Goal: Task Accomplishment & Management: Manage account settings

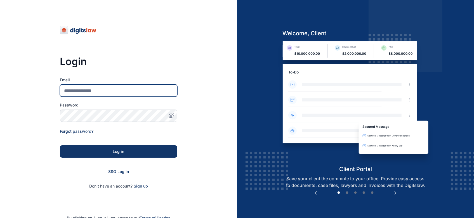
click at [128, 91] on input "Email" at bounding box center [119, 91] width 118 height 12
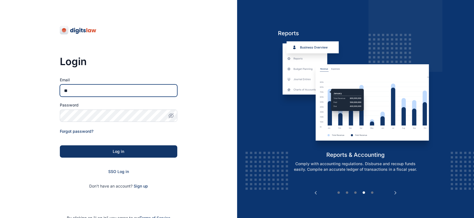
type input "**********"
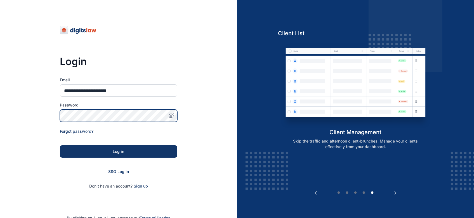
click at [57, 119] on div "**********" at bounding box center [118, 127] width 237 height 255
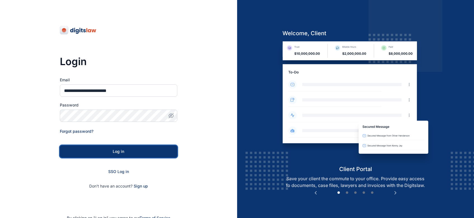
click at [80, 151] on div "Log in" at bounding box center [119, 152] width 100 height 6
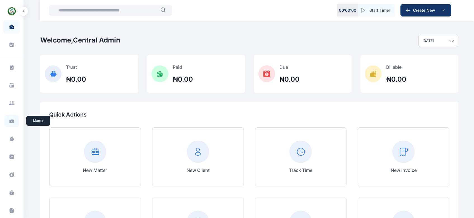
click at [11, 122] on icon at bounding box center [12, 122] width 5 height 2
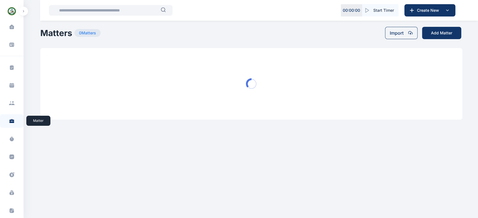
click at [10, 120] on icon at bounding box center [12, 120] width 5 height 2
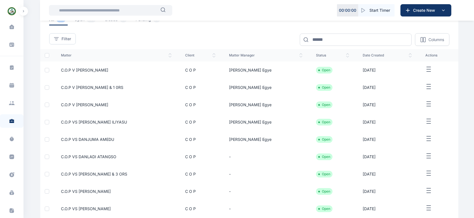
scroll to position [55, 0]
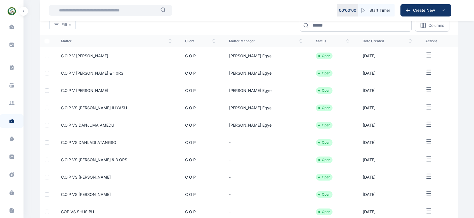
click at [94, 144] on span "C.O.P VS DANLADI ATANGSO" at bounding box center [88, 142] width 55 height 5
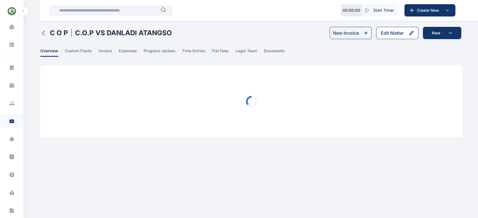
click at [386, 32] on div "Edit Matter" at bounding box center [392, 33] width 23 height 7
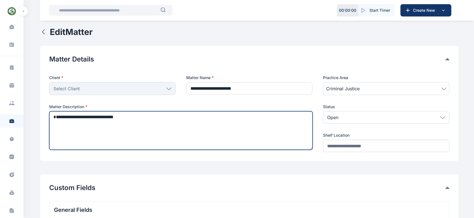
drag, startPoint x: 74, startPoint y: 116, endPoint x: 53, endPoint y: 115, distance: 21.8
click at [53, 115] on textarea "**********" at bounding box center [181, 130] width 264 height 39
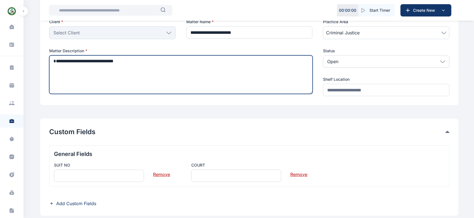
scroll to position [58, 0]
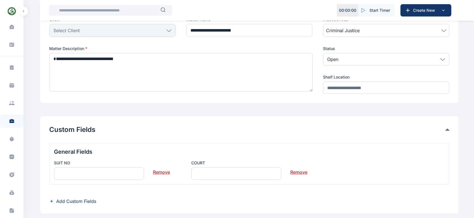
click at [81, 131] on button "Custom Fields" at bounding box center [247, 129] width 397 height 9
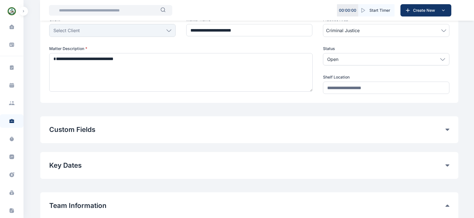
click at [125, 136] on div "Custom Fields General Fields SUIT NO Remove COURT Remove Add Custom Fields" at bounding box center [249, 129] width 418 height 27
click at [448, 130] on icon at bounding box center [448, 130] width 4 height 2
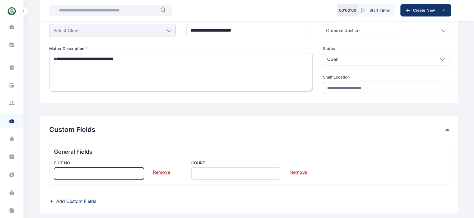
click at [93, 175] on input "text" at bounding box center [99, 174] width 90 height 12
paste input "********"
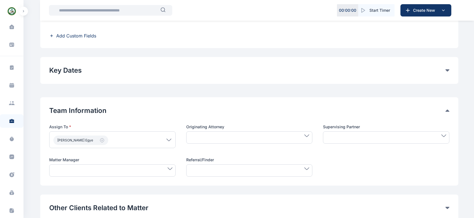
scroll to position [226, 0]
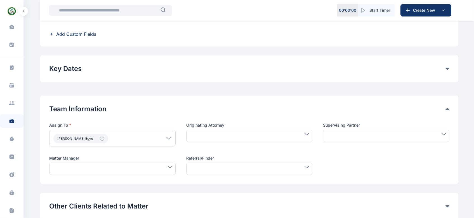
type input "********"
click at [157, 169] on div at bounding box center [112, 169] width 127 height 12
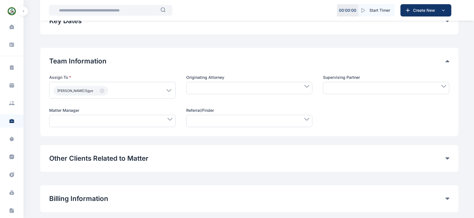
scroll to position [286, 0]
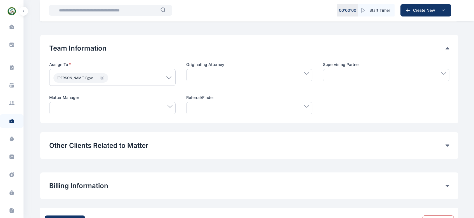
click at [145, 109] on div at bounding box center [112, 108] width 127 height 12
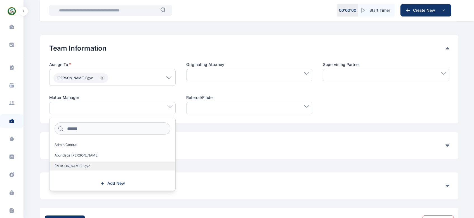
click at [86, 167] on label "Aliyu Usman Egye" at bounding box center [113, 166] width 126 height 9
click at [221, 191] on div "Billing Information Matter Rate User Hourly Rate Flat Rate User Hourly Rate Mat…" at bounding box center [249, 186] width 418 height 27
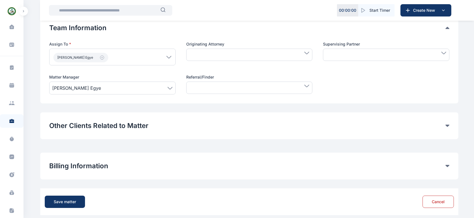
scroll to position [312, 0]
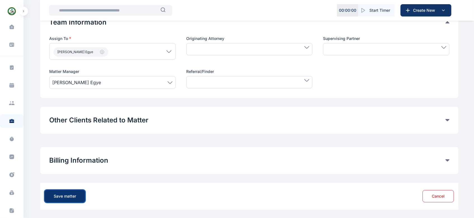
click at [62, 196] on div "Save matter" at bounding box center [65, 197] width 22 height 6
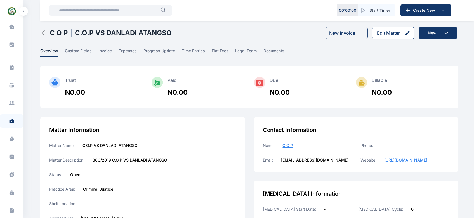
click at [390, 36] on div "Edit Matter" at bounding box center [388, 33] width 23 height 7
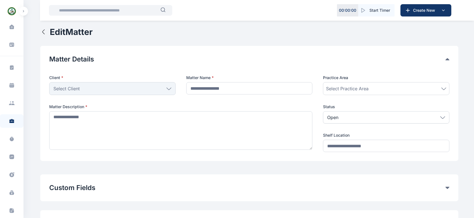
type input "**********"
type textarea "**********"
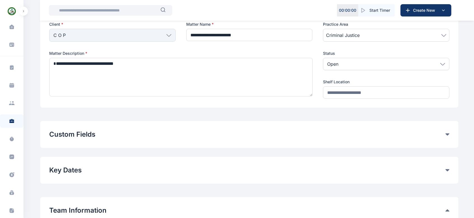
scroll to position [55, 0]
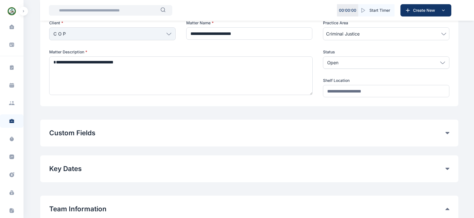
click at [264, 138] on div "Custom Fields General Fields SUIT NO Remove COURT Remove Add Custom Fields" at bounding box center [249, 133] width 418 height 27
click at [446, 132] on icon at bounding box center [448, 133] width 4 height 2
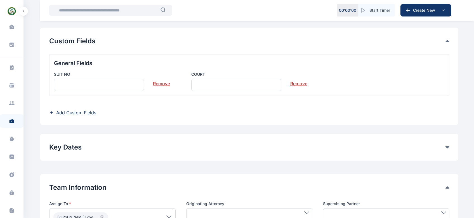
scroll to position [138, 0]
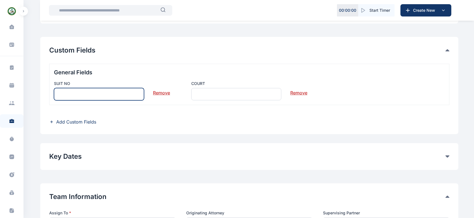
click at [82, 96] on input "text" at bounding box center [99, 94] width 90 height 12
type input "**********"
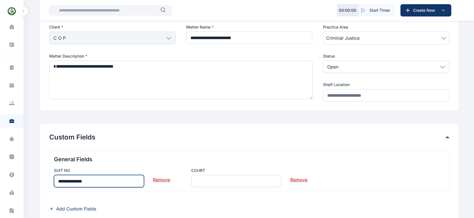
scroll to position [54, 0]
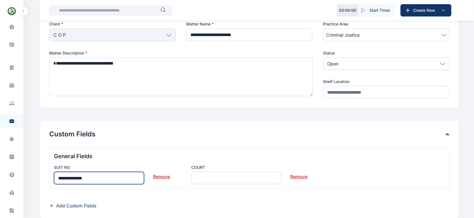
drag, startPoint x: 103, startPoint y: 178, endPoint x: 41, endPoint y: 176, distance: 61.6
click at [41, 176] on div "**********" at bounding box center [249, 169] width 418 height 97
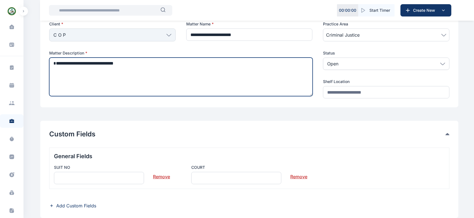
drag, startPoint x: 75, startPoint y: 63, endPoint x: 52, endPoint y: 66, distance: 23.4
click at [52, 66] on textarea "**********" at bounding box center [181, 77] width 264 height 39
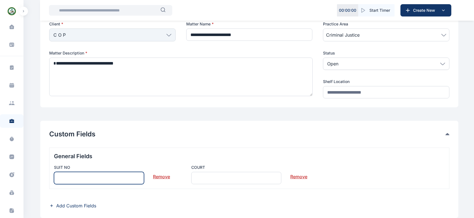
click at [107, 181] on input "text" at bounding box center [99, 178] width 90 height 12
paste input "********"
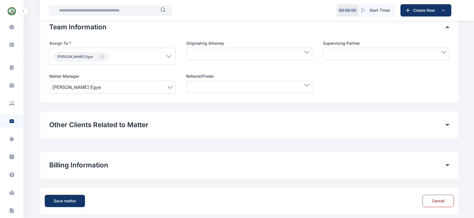
scroll to position [308, 0]
type input "********"
click at [67, 201] on div "Save matter" at bounding box center [65, 201] width 22 height 6
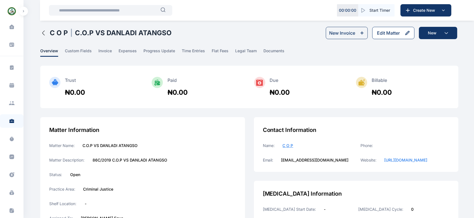
click at [394, 35] on div "Edit Matter" at bounding box center [388, 33] width 23 height 7
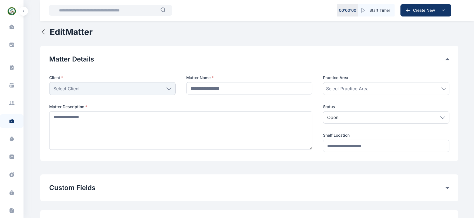
type input "**********"
type textarea "**********"
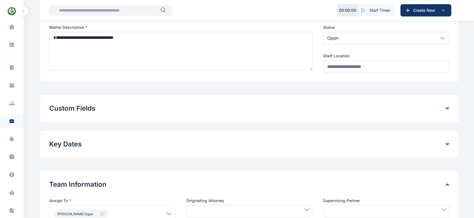
scroll to position [81, 0]
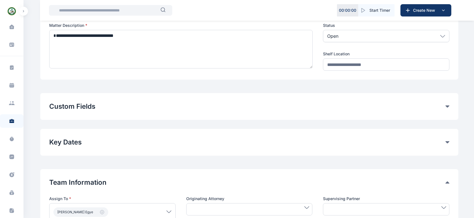
click at [319, 113] on div "Custom Fields General Fields SUIT NO Remove COURT Remove Add Custom Fields" at bounding box center [249, 106] width 418 height 27
click at [448, 106] on icon at bounding box center [448, 107] width 4 height 2
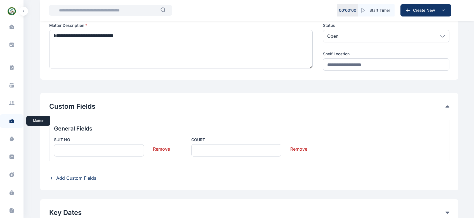
click at [12, 121] on icon at bounding box center [12, 121] width 6 height 6
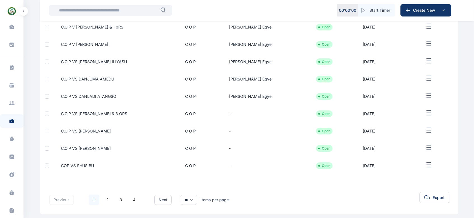
scroll to position [101, 0]
click at [427, 165] on icon "button" at bounding box center [429, 164] width 7 height 7
click at [427, 172] on span "Edit" at bounding box center [428, 171] width 7 height 6
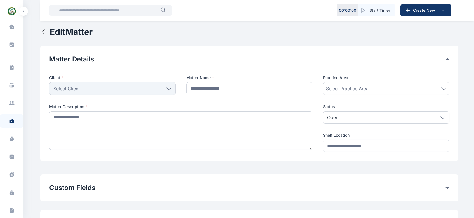
type input "**********"
type textarea "**********"
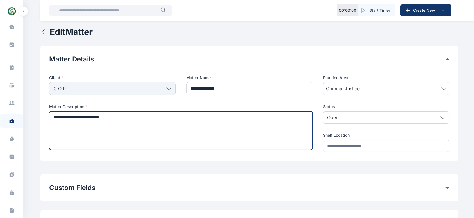
drag, startPoint x: 84, startPoint y: 117, endPoint x: 46, endPoint y: 119, distance: 37.6
click at [46, 119] on div "**********" at bounding box center [249, 103] width 418 height 115
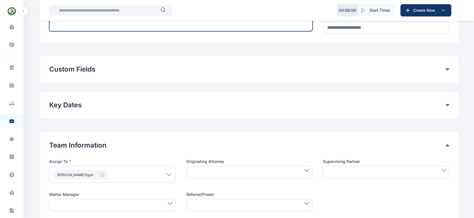
scroll to position [125, 0]
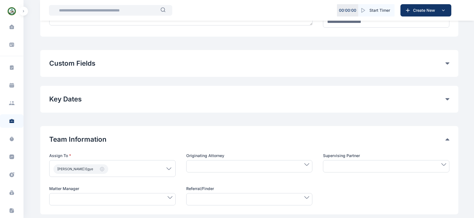
click at [447, 62] on icon at bounding box center [448, 63] width 4 height 2
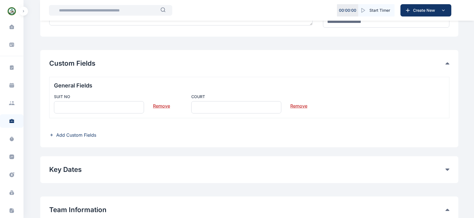
click at [52, 135] on icon at bounding box center [52, 135] width 0 height 2
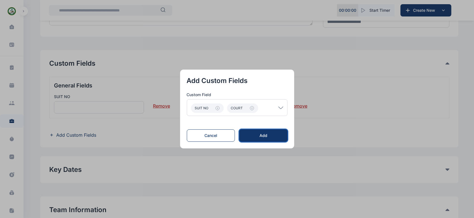
click at [249, 134] on button "Add" at bounding box center [264, 136] width 48 height 12
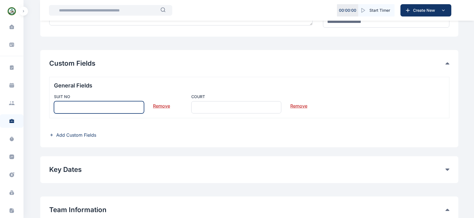
drag, startPoint x: 249, startPoint y: 134, endPoint x: 91, endPoint y: 108, distance: 160.5
click at [91, 108] on input "text" at bounding box center [99, 107] width 90 height 12
paste input "**********"
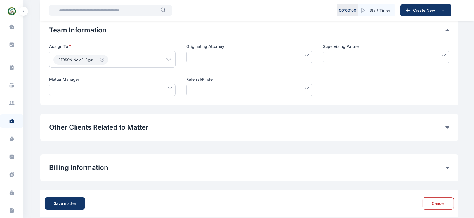
scroll to position [312, 0]
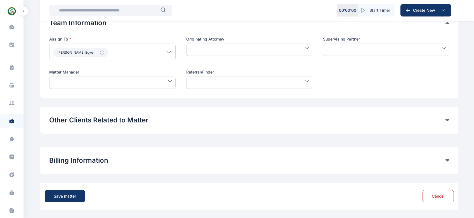
type input "**********"
click at [133, 85] on div at bounding box center [112, 83] width 127 height 12
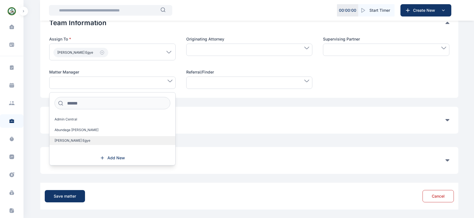
click at [84, 139] on label "Aliyu Usman Egye" at bounding box center [113, 140] width 126 height 9
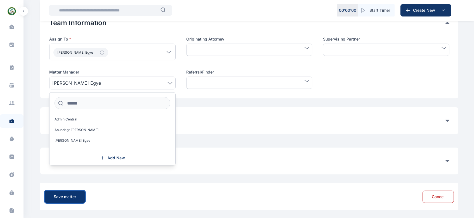
click at [72, 197] on div "Save matter" at bounding box center [65, 197] width 22 height 6
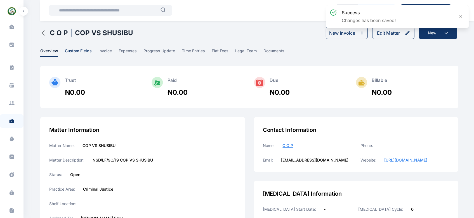
click at [83, 51] on span "custom fields" at bounding box center [78, 52] width 27 height 9
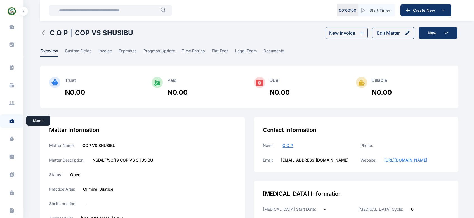
click at [11, 122] on icon at bounding box center [12, 122] width 5 height 2
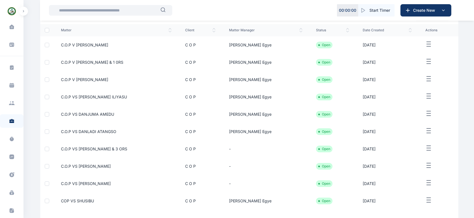
scroll to position [68, 0]
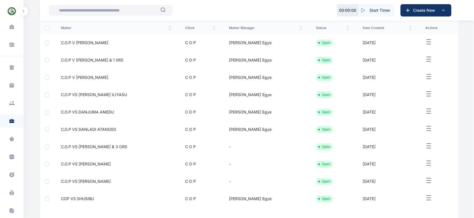
click at [427, 146] on icon "button" at bounding box center [429, 146] width 7 height 7
click at [424, 154] on div "Edit" at bounding box center [429, 152] width 37 height 13
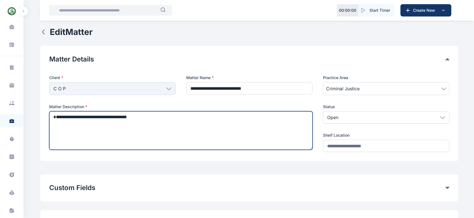
drag, startPoint x: 82, startPoint y: 117, endPoint x: 52, endPoint y: 118, distance: 30.0
click at [52, 118] on textarea "**********" at bounding box center [181, 130] width 264 height 39
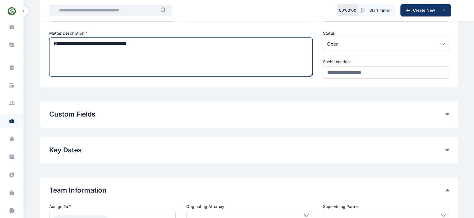
scroll to position [74, 0]
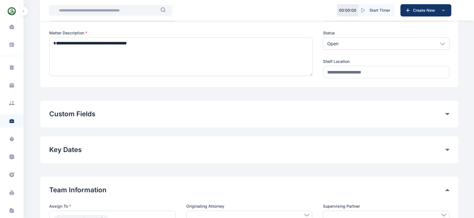
click at [202, 118] on button "Custom Fields" at bounding box center [247, 114] width 397 height 9
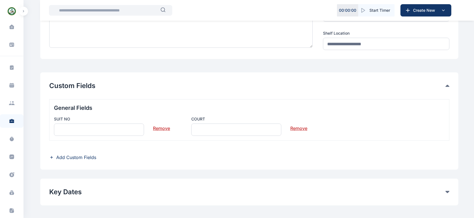
scroll to position [103, 0]
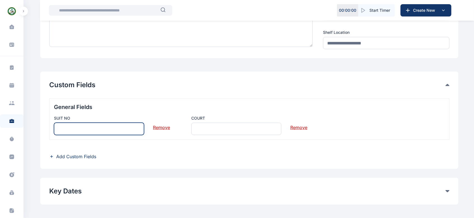
click at [76, 128] on input "text" at bounding box center [99, 129] width 90 height 12
paste input "**********"
type input "**********"
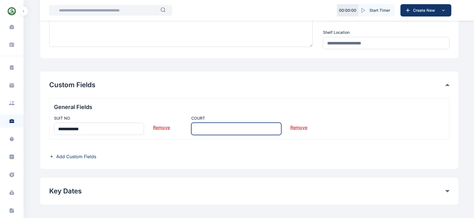
click at [206, 127] on input "text" at bounding box center [236, 129] width 90 height 12
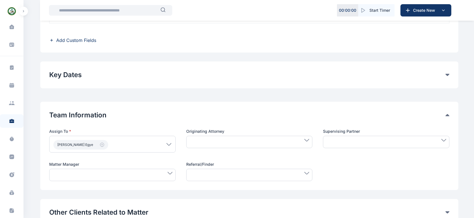
scroll to position [220, 0]
type input "****"
click at [162, 173] on span at bounding box center [112, 173] width 120 height 3
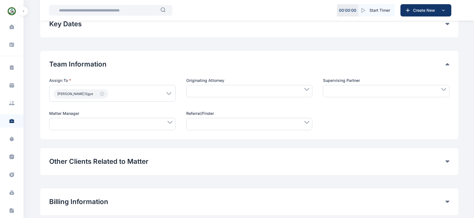
scroll to position [273, 0]
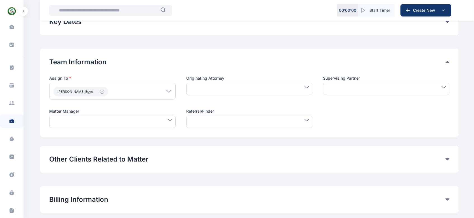
click at [153, 120] on span at bounding box center [112, 120] width 120 height 3
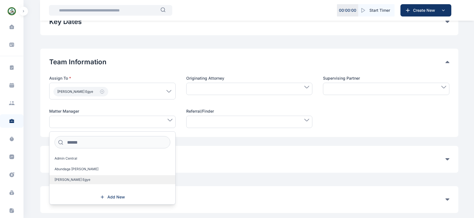
click at [95, 178] on label "Aliyu Usman Egye" at bounding box center [113, 179] width 126 height 9
click at [72, 180] on span "Aliyu Usman Egye" at bounding box center [73, 180] width 36 height 4
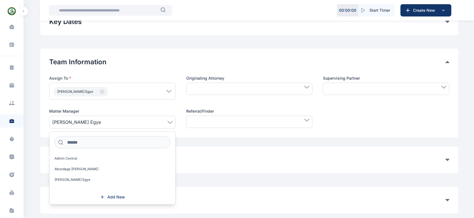
click at [228, 162] on button "Other Clients Related to Matter" at bounding box center [247, 160] width 397 height 9
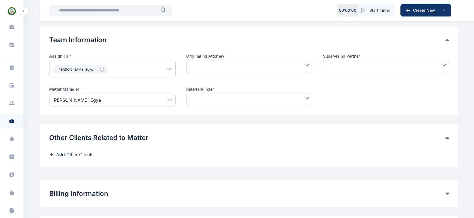
scroll to position [328, 0]
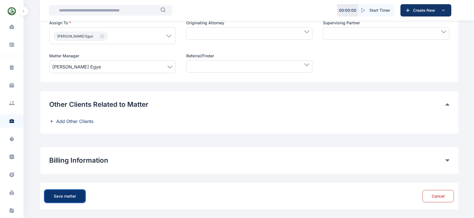
click at [61, 198] on div "Save matter" at bounding box center [65, 197] width 22 height 6
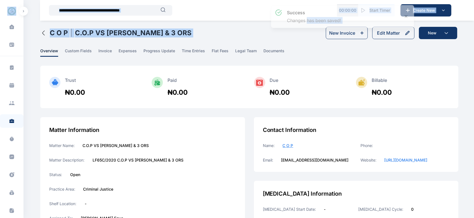
drag, startPoint x: 362, startPoint y: 25, endPoint x: 311, endPoint y: 36, distance: 51.5
click at [311, 36] on div "success Changes has been saved! 00 : 00 : 00 Start Timer Create New Nasarawa St…" at bounding box center [237, 199] width 474 height 399
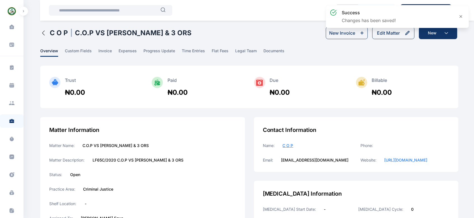
click at [322, 68] on div "Trust ₦0.00 Paid ₦0.00 Due ₦0.00 Billable ₦0.00" at bounding box center [249, 87] width 418 height 43
click at [76, 52] on span "custom fields" at bounding box center [78, 52] width 27 height 9
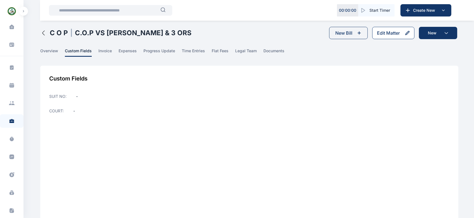
click at [388, 32] on div "Edit Matter" at bounding box center [388, 33] width 23 height 7
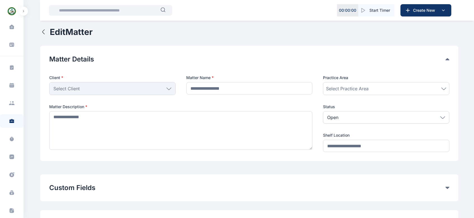
type input "**********"
type textarea "**********"
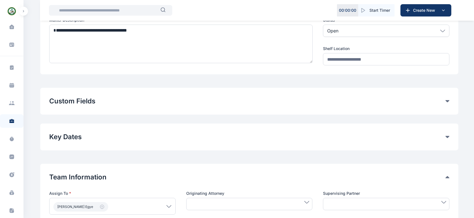
scroll to position [87, 0]
click at [159, 101] on button "Custom Fields" at bounding box center [247, 101] width 397 height 9
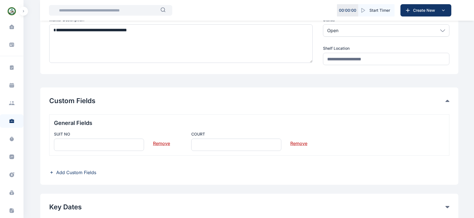
click at [67, 157] on div "General Fields SUIT NO Remove COURT Remove Add Custom Fields" at bounding box center [249, 145] width 401 height 62
click at [51, 173] on icon at bounding box center [51, 172] width 5 height 4
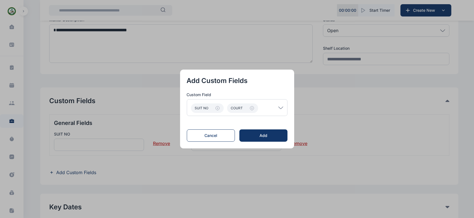
click at [282, 108] on icon at bounding box center [280, 108] width 5 height 3
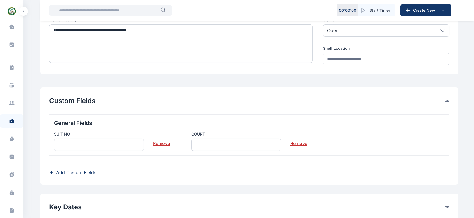
click at [51, 173] on icon at bounding box center [51, 172] width 5 height 4
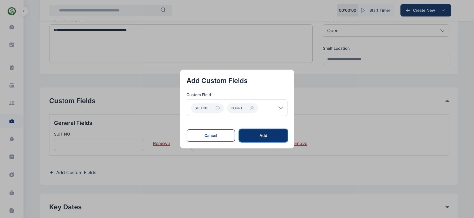
click at [263, 135] on div "Add" at bounding box center [264, 136] width 30 height 6
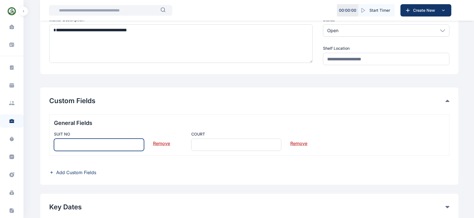
click at [115, 147] on input "text" at bounding box center [99, 145] width 90 height 12
paste input "**********"
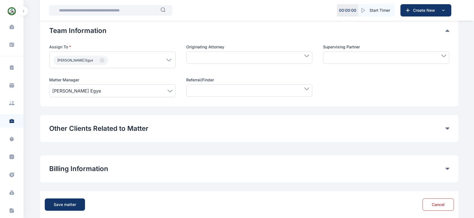
scroll to position [303, 0]
type input "**********"
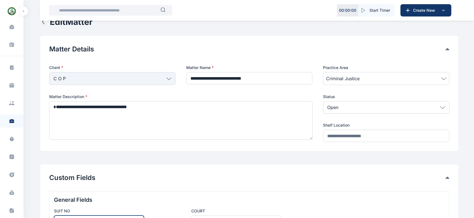
scroll to position [9, 0]
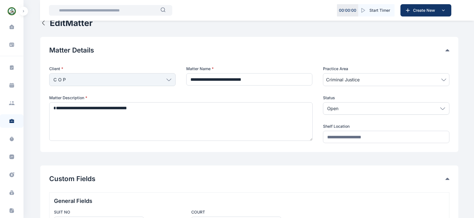
click at [146, 177] on button "Custom Fields" at bounding box center [247, 179] width 397 height 9
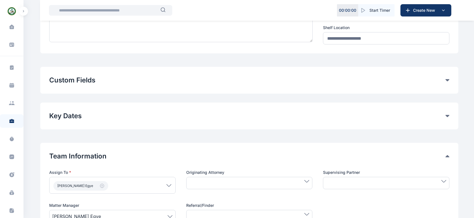
scroll to position [116, 0]
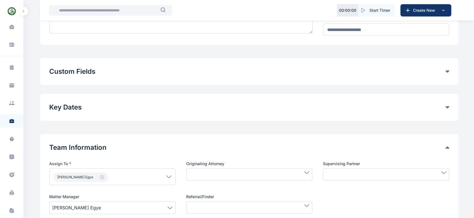
click at [155, 77] on div "**********" at bounding box center [249, 71] width 418 height 27
click at [118, 72] on button "Custom Fields" at bounding box center [247, 71] width 397 height 9
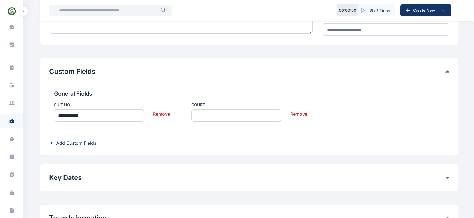
click at [52, 142] on icon at bounding box center [51, 143] width 5 height 4
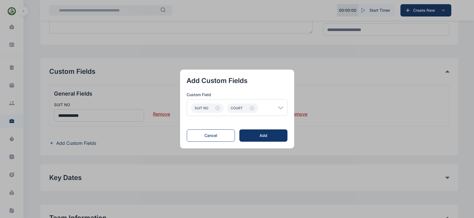
click at [283, 108] on icon at bounding box center [281, 108] width 4 height 2
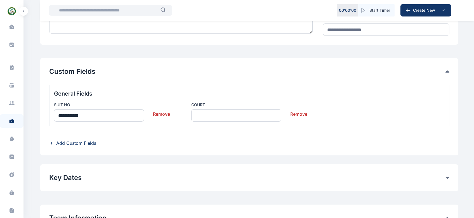
click at [51, 143] on icon at bounding box center [52, 143] width 2 height 0
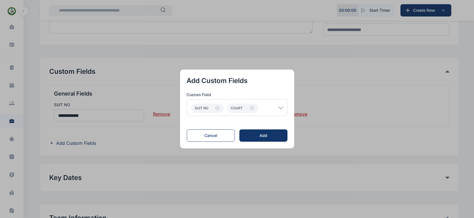
click at [282, 108] on icon at bounding box center [280, 108] width 5 height 3
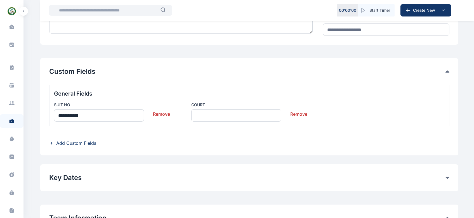
click at [51, 143] on icon at bounding box center [51, 143] width 5 height 4
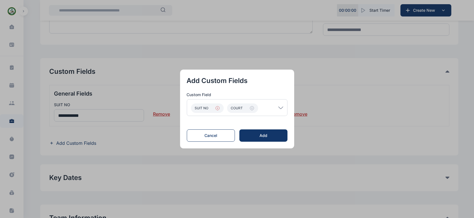
click at [219, 108] on icon "button" at bounding box center [218, 108] width 4 height 4
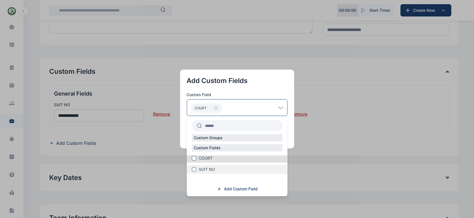
click at [196, 170] on span at bounding box center [194, 169] width 4 height 4
click at [231, 188] on span "Add Custom Field" at bounding box center [241, 189] width 34 height 6
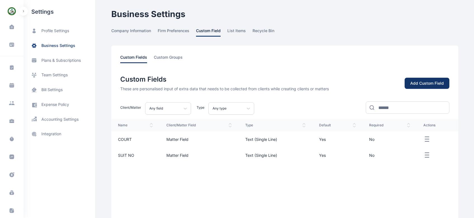
click at [427, 140] on icon "button" at bounding box center [427, 139] width 7 height 7
click at [419, 185] on div "name client/matter field type default required actions COURT Matter Field Text …" at bounding box center [284, 167] width 347 height 96
click at [427, 156] on icon "button" at bounding box center [427, 155] width 7 height 7
click at [355, 191] on div "name client/matter field type default required actions COURT Matter Field Text …" at bounding box center [284, 167] width 347 height 96
click at [421, 84] on div "Add Custom Field" at bounding box center [428, 84] width 34 height 6
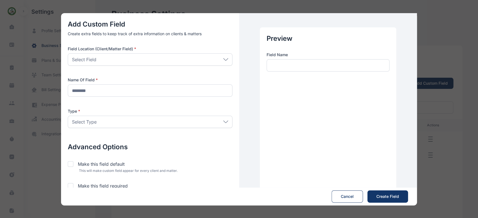
click at [139, 62] on div "Select Field" at bounding box center [150, 59] width 165 height 12
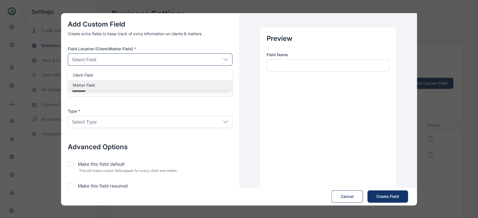
click at [129, 86] on p "Matter Field" at bounding box center [150, 86] width 154 height 6
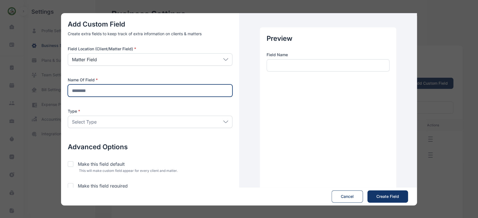
click at [128, 90] on input "text" at bounding box center [150, 91] width 165 height 12
type input "*********"
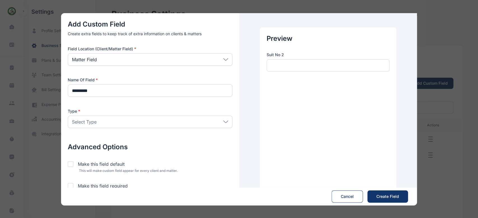
click at [119, 120] on div "Select Type" at bounding box center [150, 122] width 165 height 12
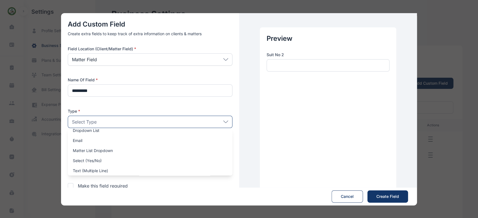
scroll to position [33, 0]
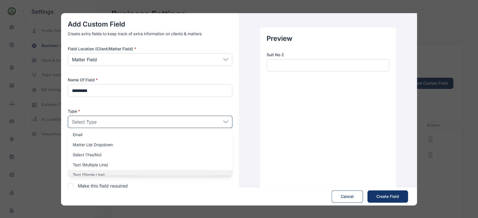
click at [129, 172] on div "Text (Single Line)" at bounding box center [150, 175] width 165 height 10
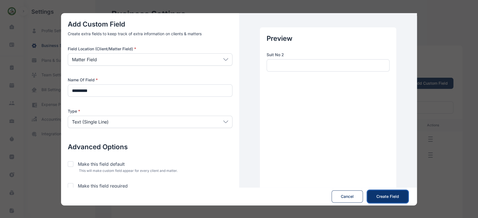
click at [388, 198] on span "Create Field" at bounding box center [387, 197] width 23 height 6
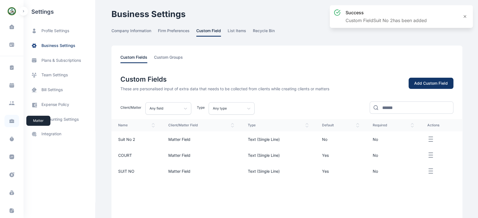
click at [11, 122] on icon at bounding box center [12, 122] width 5 height 2
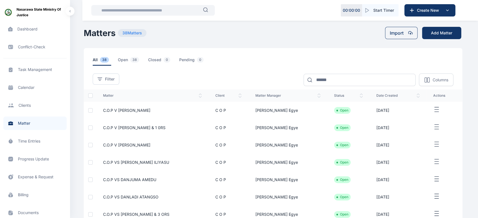
click at [465, 150] on div "Nasarawa State Ministry of Justice Dashboard dashboard dashboard Conflict-Check…" at bounding box center [239, 162] width 478 height 324
click at [448, 152] on td at bounding box center [444, 145] width 36 height 17
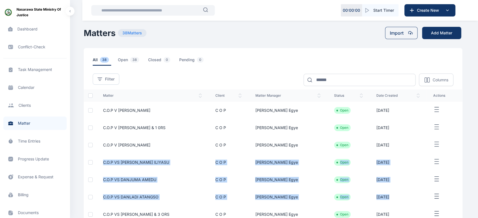
drag, startPoint x: 449, startPoint y: 151, endPoint x: 426, endPoint y: 204, distance: 57.6
click at [426, 204] on tbody "C.O.P V ENOCH ODIDI C O P Aliyu Usman Egye Open 14/08/2025 C.O.P V IBRAHIM HARU…" at bounding box center [273, 189] width 378 height 174
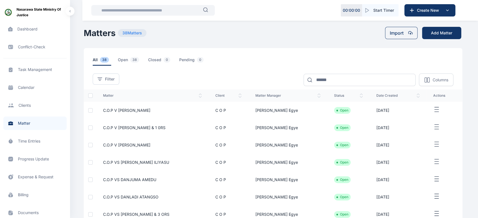
click at [474, 149] on div "Nasarawa State Ministry of Justice Dashboard dashboard dashboard Conflict-Check…" at bounding box center [239, 162] width 478 height 324
click at [345, 59] on div "all 38 open 38 closed 0 pending 0" at bounding box center [277, 61] width 369 height 9
click at [25, 140] on span "Time Entries time entries time entries" at bounding box center [34, 141] width 63 height 13
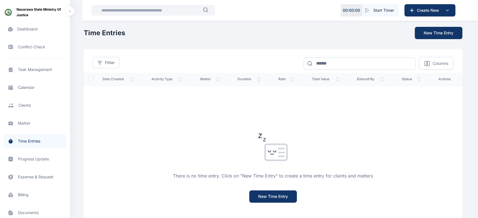
click at [24, 126] on span "Matter matter matter" at bounding box center [34, 123] width 63 height 13
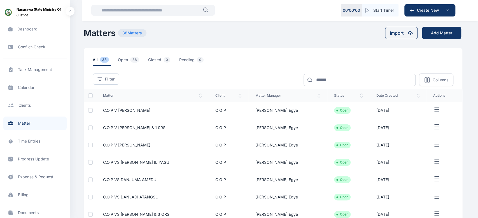
click at [477, 130] on div "Nasarawa State Ministry of Justice Dashboard dashboard dashboard Conflict-Check…" at bounding box center [239, 162] width 478 height 324
click at [268, 62] on div "all 38 open 38 closed 0 pending 0" at bounding box center [277, 61] width 369 height 9
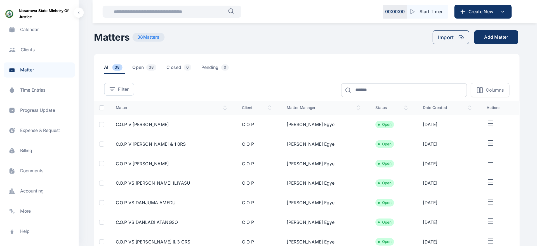
scroll to position [86, 0]
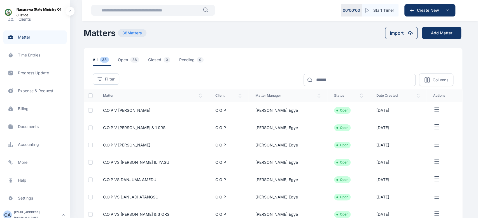
click at [466, 189] on div "Nasarawa State Ministry of Justice Dashboard dashboard dashboard Conflict-Check…" at bounding box center [239, 162] width 478 height 324
click at [262, 154] on td "Aliyu Usman Egye" at bounding box center [287, 145] width 79 height 17
click at [276, 123] on td "Aliyu Usman Egye" at bounding box center [287, 127] width 79 height 17
click at [441, 35] on button "Add Matter" at bounding box center [441, 33] width 39 height 12
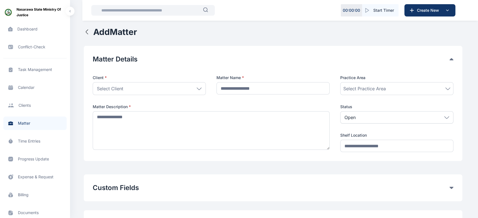
click at [86, 31] on icon "button" at bounding box center [87, 32] width 7 height 7
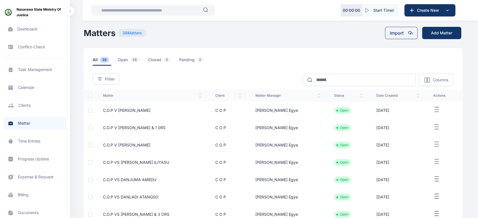
drag, startPoint x: 477, startPoint y: 156, endPoint x: 477, endPoint y: 188, distance: 31.3
click at [477, 188] on div "Nasarawa State Ministry of Justice Dashboard dashboard dashboard Conflict-Check…" at bounding box center [239, 162] width 478 height 324
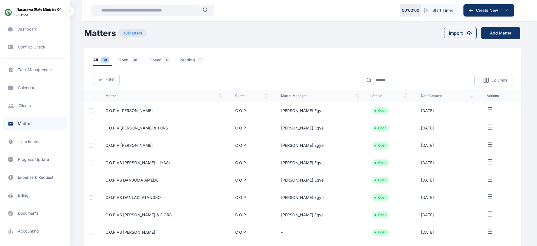
drag, startPoint x: 469, startPoint y: 0, endPoint x: 328, endPoint y: 42, distance: 146.7
click at [328, 42] on main "Central Admin Nasarawa State Ministry of Justice Dashboard dashboard Conflict-C…" at bounding box center [303, 162] width 439 height 324
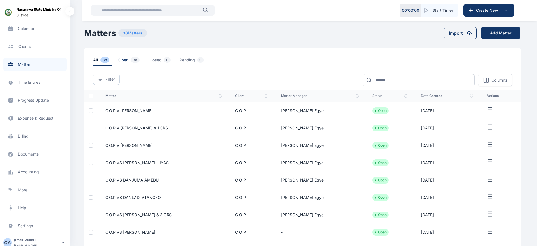
click at [121, 60] on span "open 38" at bounding box center [130, 61] width 24 height 9
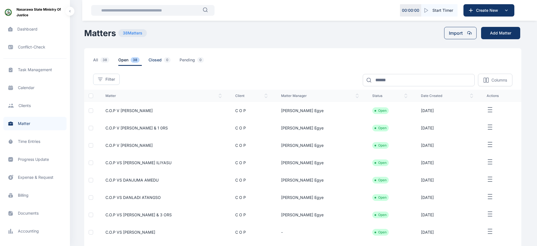
click at [156, 59] on span "closed 0" at bounding box center [161, 61] width 24 height 9
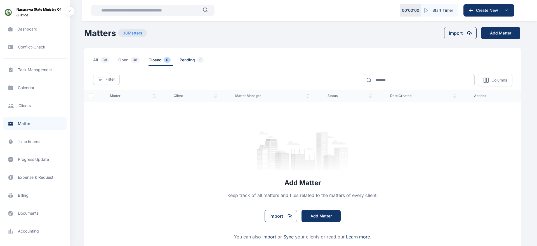
click at [189, 57] on span "pending 0" at bounding box center [193, 61] width 27 height 9
click at [126, 61] on span "open 38" at bounding box center [130, 61] width 24 height 9
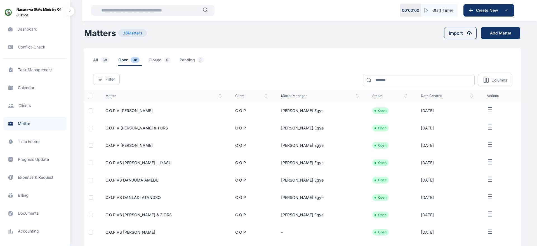
click at [171, 184] on td "C.O.P VS DANJUMA AMEDU" at bounding box center [164, 179] width 130 height 17
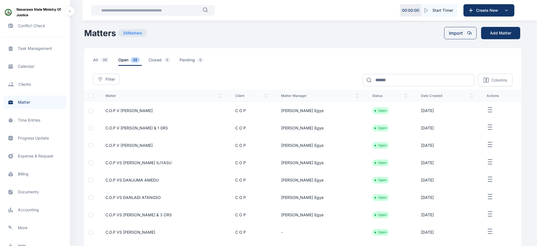
scroll to position [26, 0]
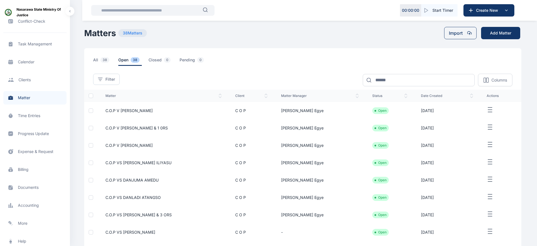
click at [27, 80] on span "Client clients clients" at bounding box center [34, 79] width 63 height 13
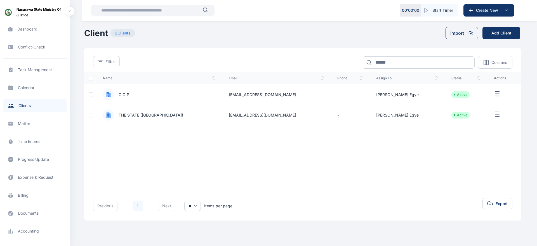
click at [238, 94] on td "nasarawajustice@gmail.com" at bounding box center [276, 94] width 109 height 20
click at [477, 94] on icon "button" at bounding box center [497, 93] width 7 height 7
click at [123, 95] on span "C O P" at bounding box center [121, 95] width 15 height 6
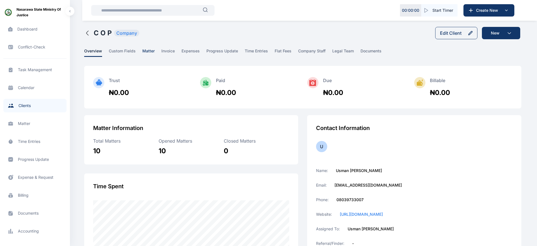
click at [147, 51] on span "matter" at bounding box center [148, 52] width 12 height 9
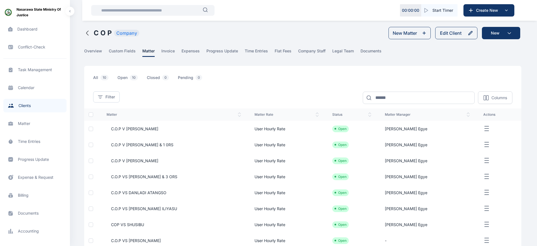
click at [122, 174] on span "C.O.P VS ISAAC AYOLEVE & 3 ORS" at bounding box center [142, 177] width 71 height 6
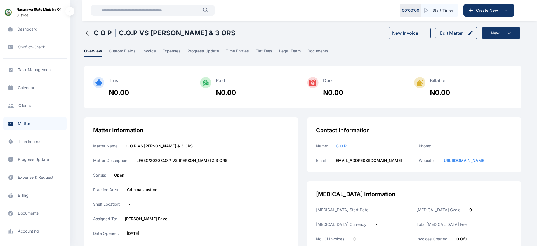
click at [22, 123] on span "Matter matter matter" at bounding box center [34, 123] width 63 height 13
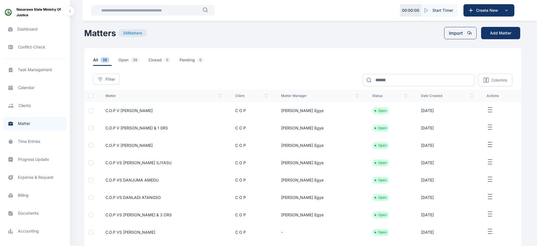
click at [477, 108] on button "button" at bounding box center [501, 109] width 28 height 7
click at [402, 59] on div "all 38 open 38 closed 0 pending 0" at bounding box center [307, 61] width 429 height 9
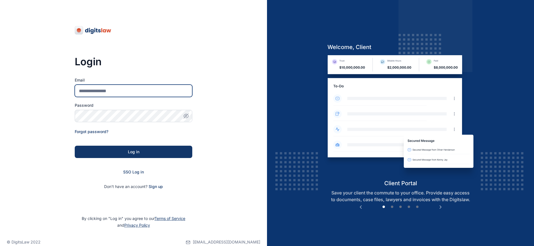
click at [139, 92] on input "Email" at bounding box center [134, 91] width 118 height 12
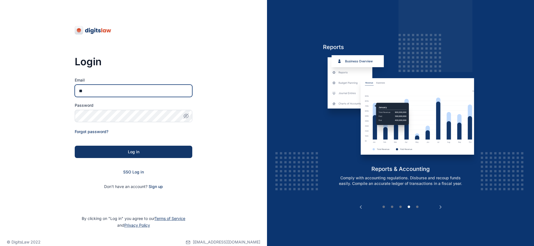
type input "**********"
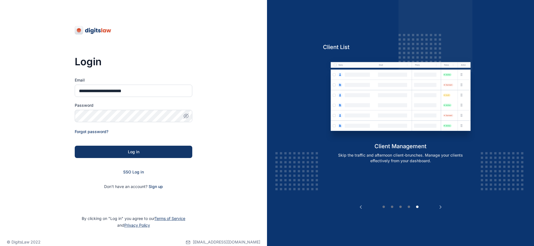
click at [213, 85] on div "**********" at bounding box center [133, 127] width 267 height 255
click at [188, 115] on icon "button" at bounding box center [186, 116] width 6 height 6
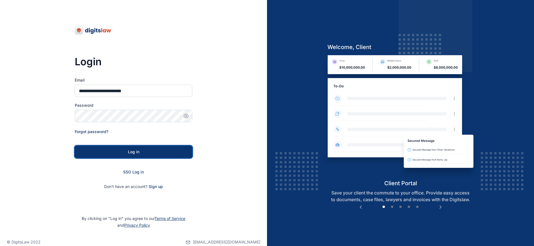
click at [137, 151] on div "Log in" at bounding box center [134, 152] width 100 height 6
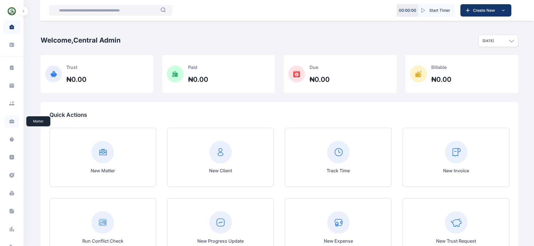
click at [11, 123] on icon at bounding box center [12, 122] width 5 height 2
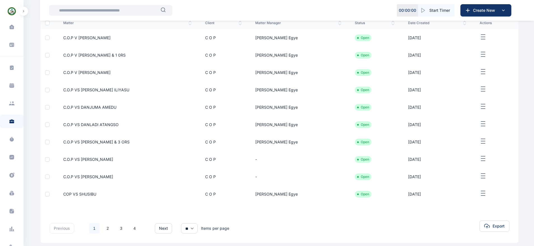
scroll to position [79, 0]
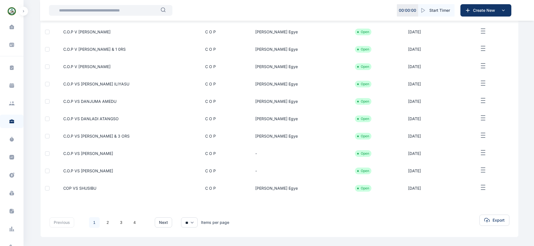
click at [480, 152] on icon "button" at bounding box center [483, 152] width 7 height 7
click at [484, 157] on span "Edit" at bounding box center [487, 159] width 7 height 6
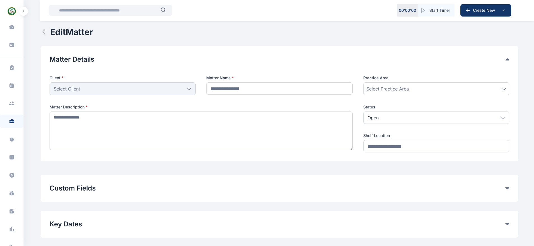
type input "**********"
type textarea "**********"
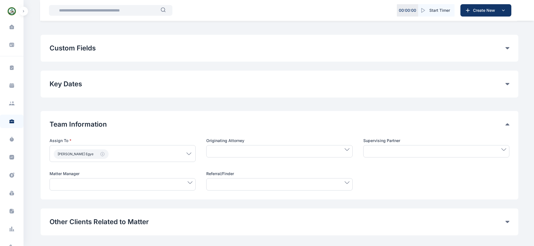
scroll to position [141, 0]
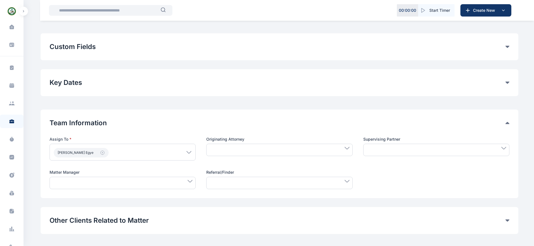
click at [122, 53] on div "Custom Fields General Fields SUIT NO Remove COURT Remove Add Custom Fields" at bounding box center [280, 46] width 478 height 27
click at [95, 47] on button "Custom Fields" at bounding box center [278, 46] width 456 height 9
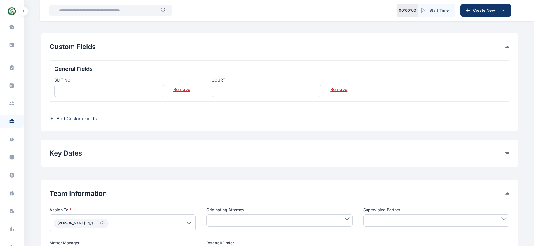
click at [51, 119] on icon at bounding box center [52, 118] width 5 height 4
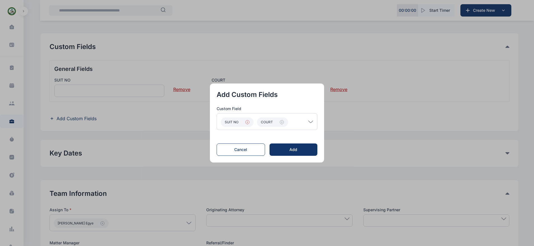
click at [249, 122] on icon "button" at bounding box center [247, 122] width 4 height 4
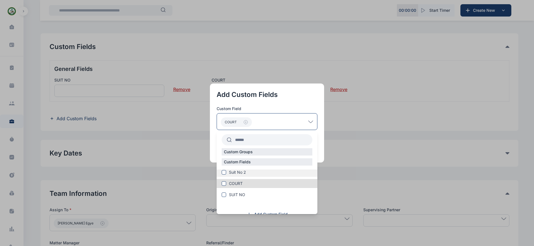
click at [225, 172] on span at bounding box center [224, 172] width 4 height 4
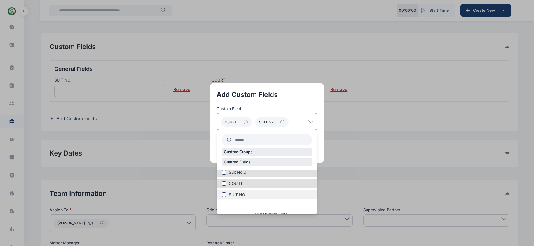
click at [226, 195] on span at bounding box center [224, 194] width 4 height 4
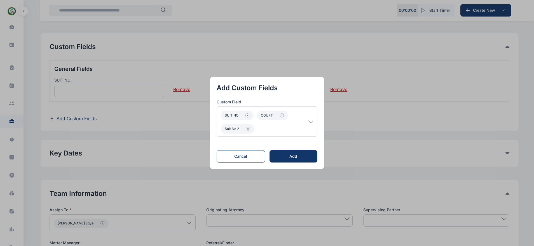
click at [339, 111] on button "button" at bounding box center [267, 123] width 534 height 246
click at [292, 155] on div "Add" at bounding box center [293, 156] width 30 height 6
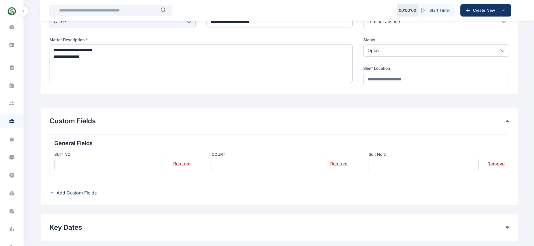
scroll to position [64, 0]
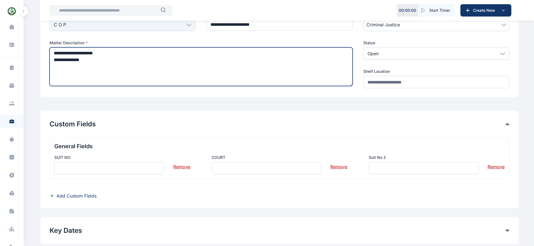
drag, startPoint x: 90, startPoint y: 57, endPoint x: 54, endPoint y: 59, distance: 35.9
click at [54, 59] on textarea "**********" at bounding box center [201, 66] width 303 height 39
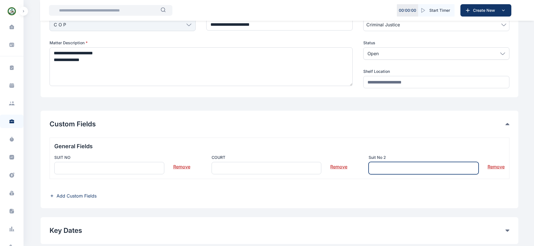
click at [411, 168] on input "text" at bounding box center [424, 168] width 110 height 12
paste input "**********"
type input "**********"
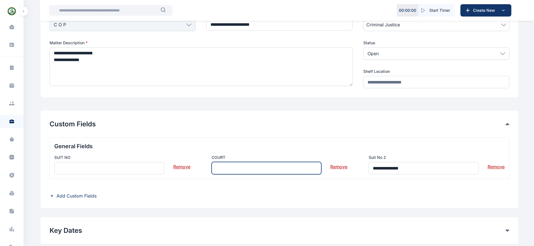
click at [293, 168] on input "text" at bounding box center [267, 168] width 110 height 12
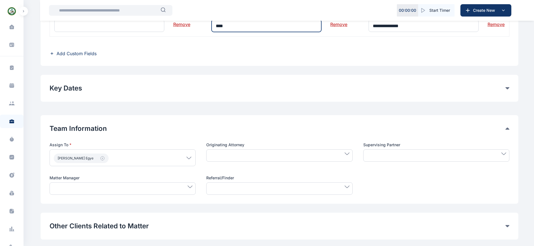
scroll to position [215, 0]
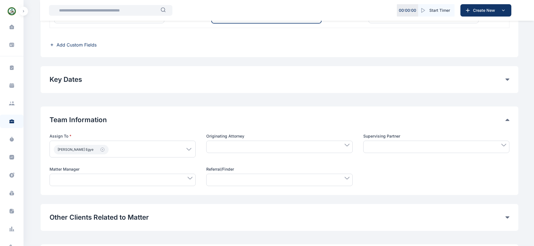
type input "****"
click at [191, 178] on icon at bounding box center [190, 178] width 4 height 2
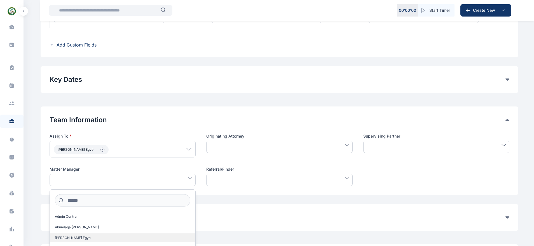
click at [127, 237] on label "Aliyu Usman Egye" at bounding box center [123, 237] width 146 height 9
click at [228, 226] on div "Other Clients Related to Matter Add Other Clients" at bounding box center [280, 217] width 478 height 27
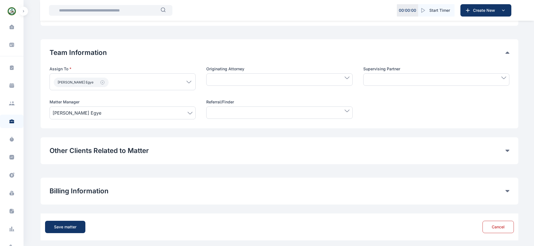
scroll to position [285, 0]
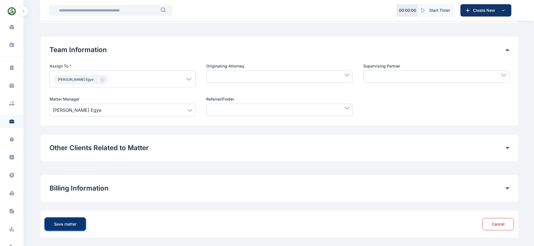
click at [65, 222] on div "Save matter" at bounding box center [65, 224] width 22 height 6
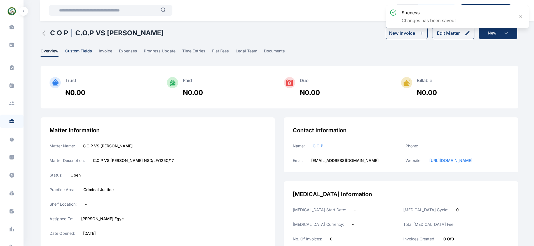
click at [74, 49] on span "custom fields" at bounding box center [78, 52] width 27 height 9
